Goal: Transaction & Acquisition: Purchase product/service

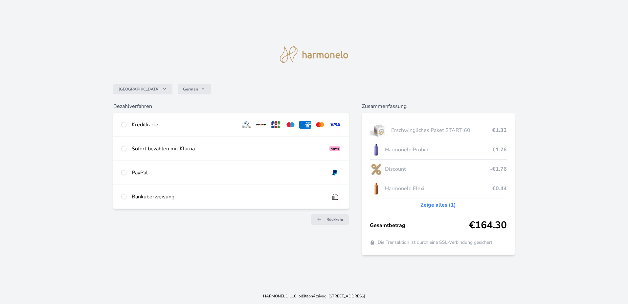
click at [126, 127] on div at bounding box center [123, 125] width 5 height 8
radio input "true"
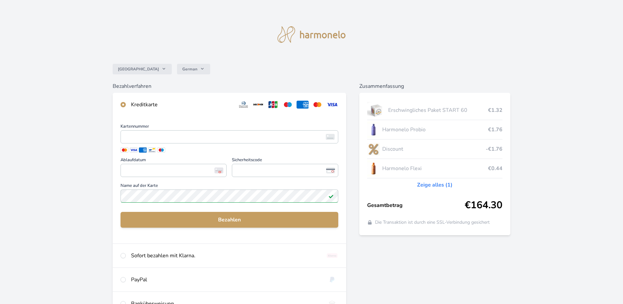
click at [185, 145] on div "Kartennummer <p>Your browser does not support iframes.</p> Ablaufdatum <p>Your …" at bounding box center [230, 151] width 218 height 54
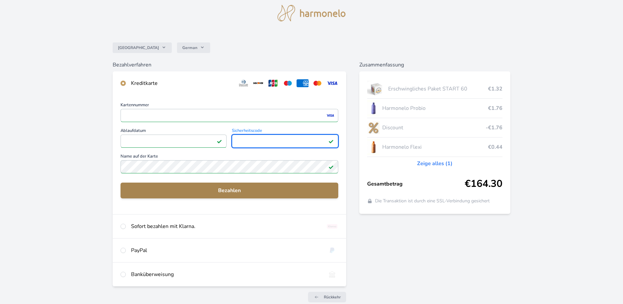
scroll to position [54, 0]
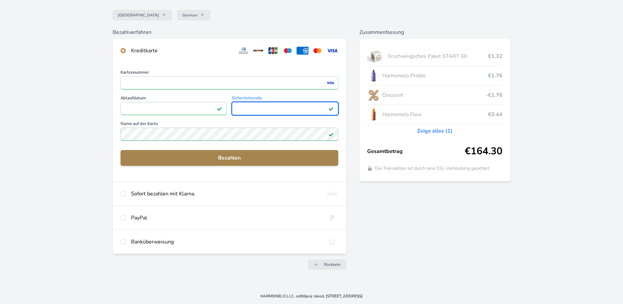
click at [253, 157] on span "Bezahlen" at bounding box center [229, 158] width 207 height 8
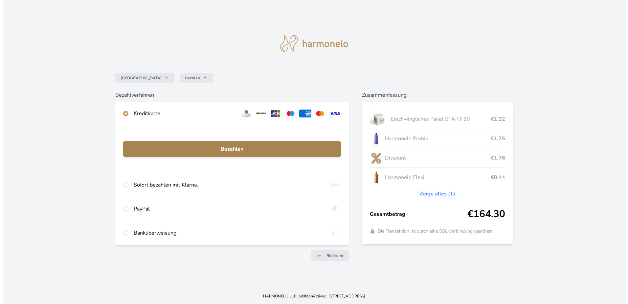
scroll to position [0, 0]
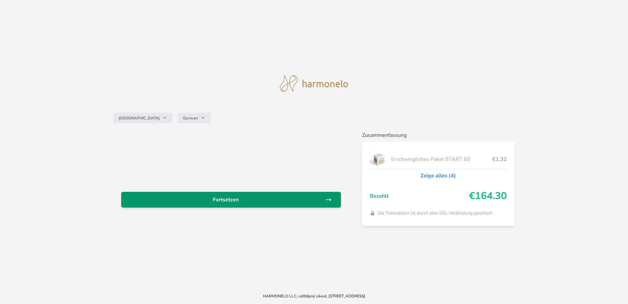
click at [240, 201] on span "Fortsetzen" at bounding box center [226, 200] width 199 height 8
